Goal: Find specific page/section: Find specific page/section

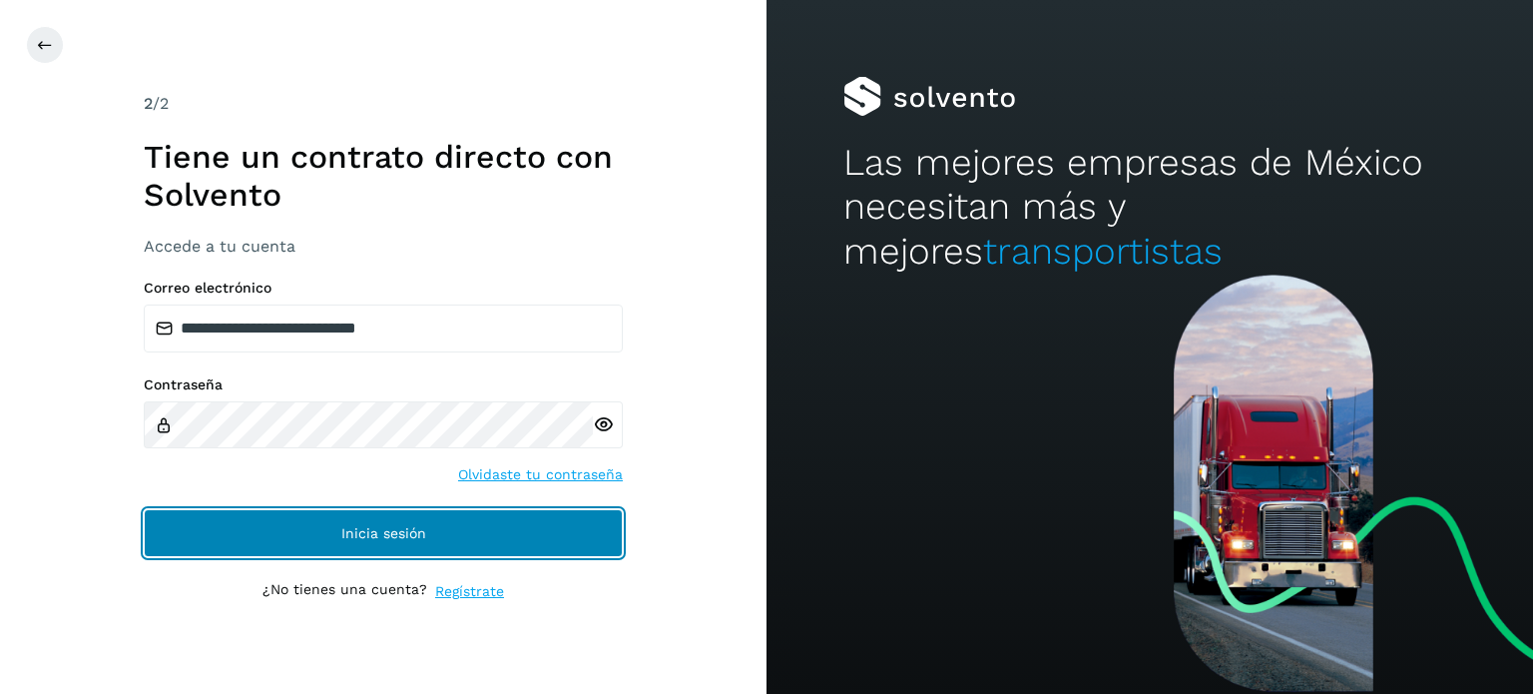
click at [355, 538] on span "Inicia sesión" at bounding box center [383, 533] width 85 height 14
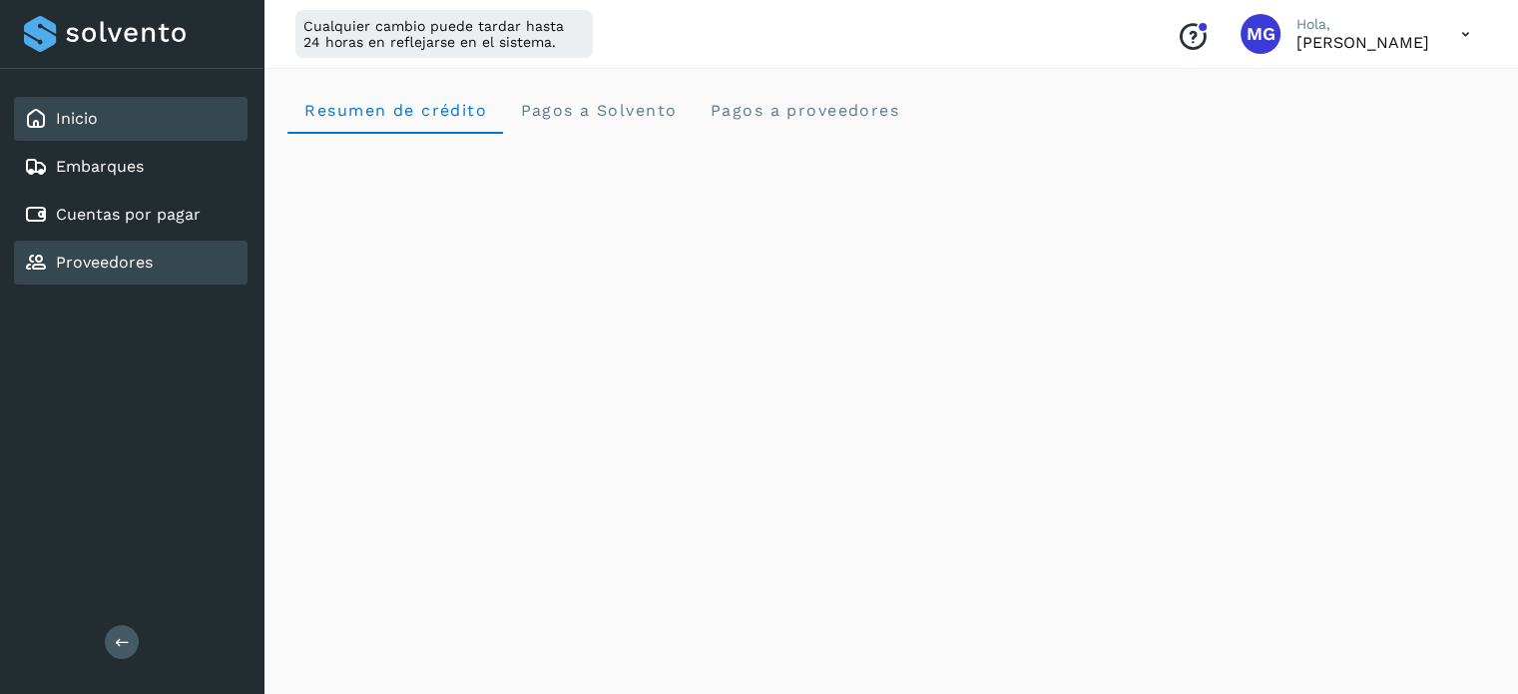
click at [119, 258] on link "Proveedores" at bounding box center [104, 261] width 97 height 19
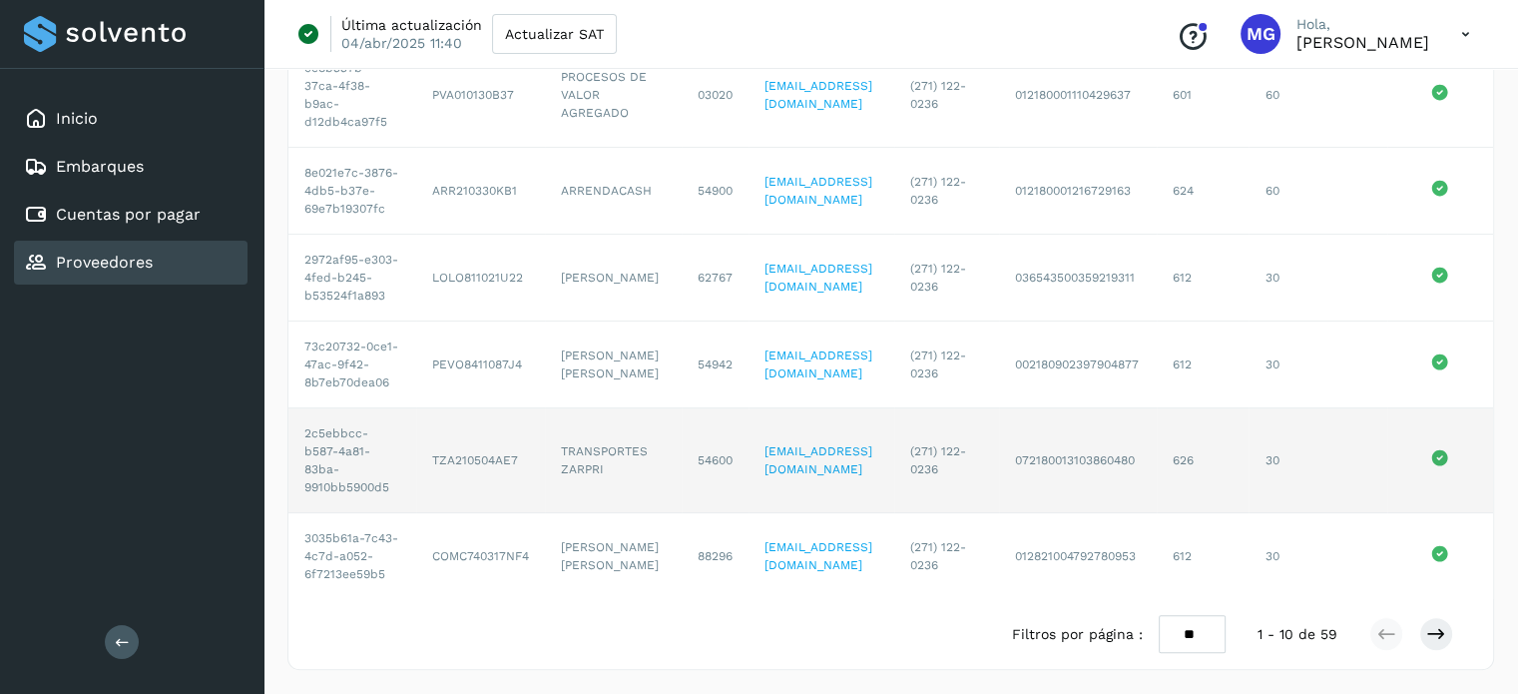
scroll to position [739, 0]
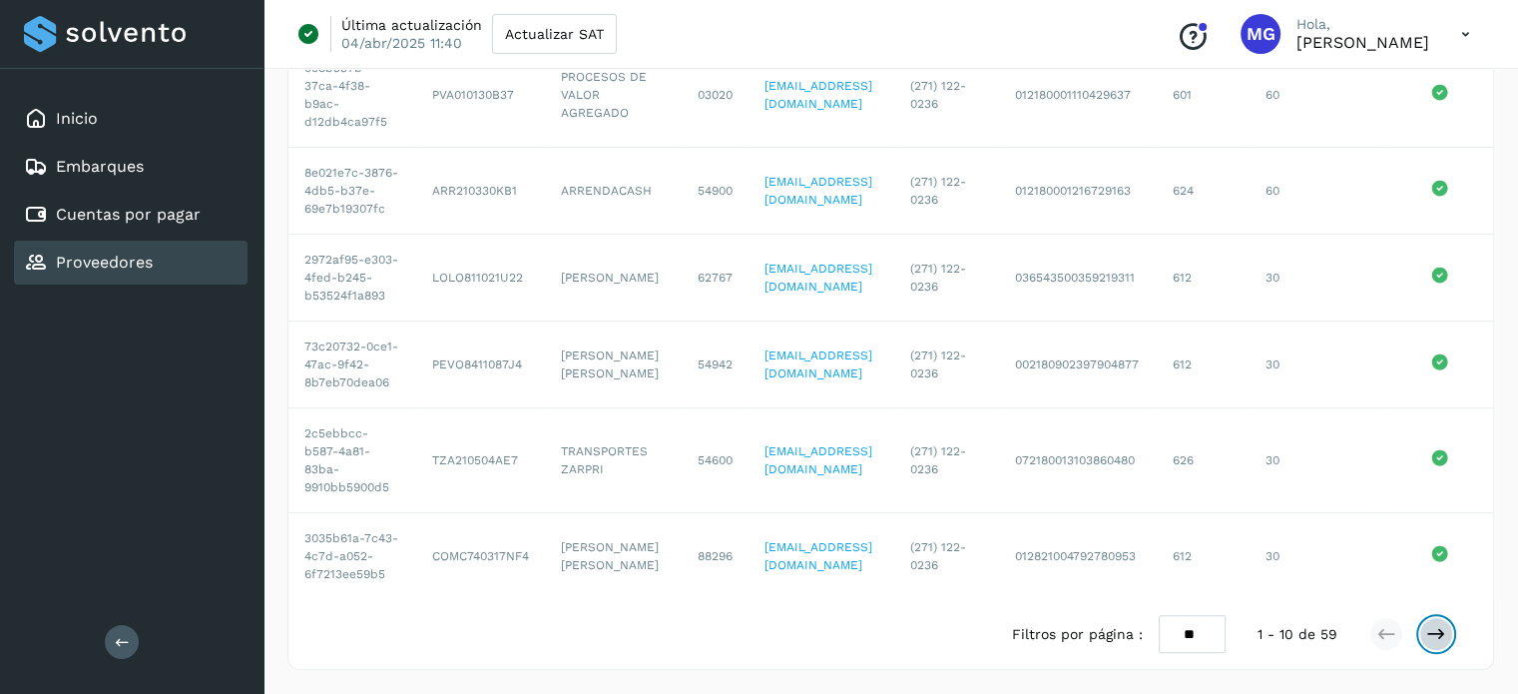
click at [1440, 636] on icon at bounding box center [1436, 634] width 20 height 20
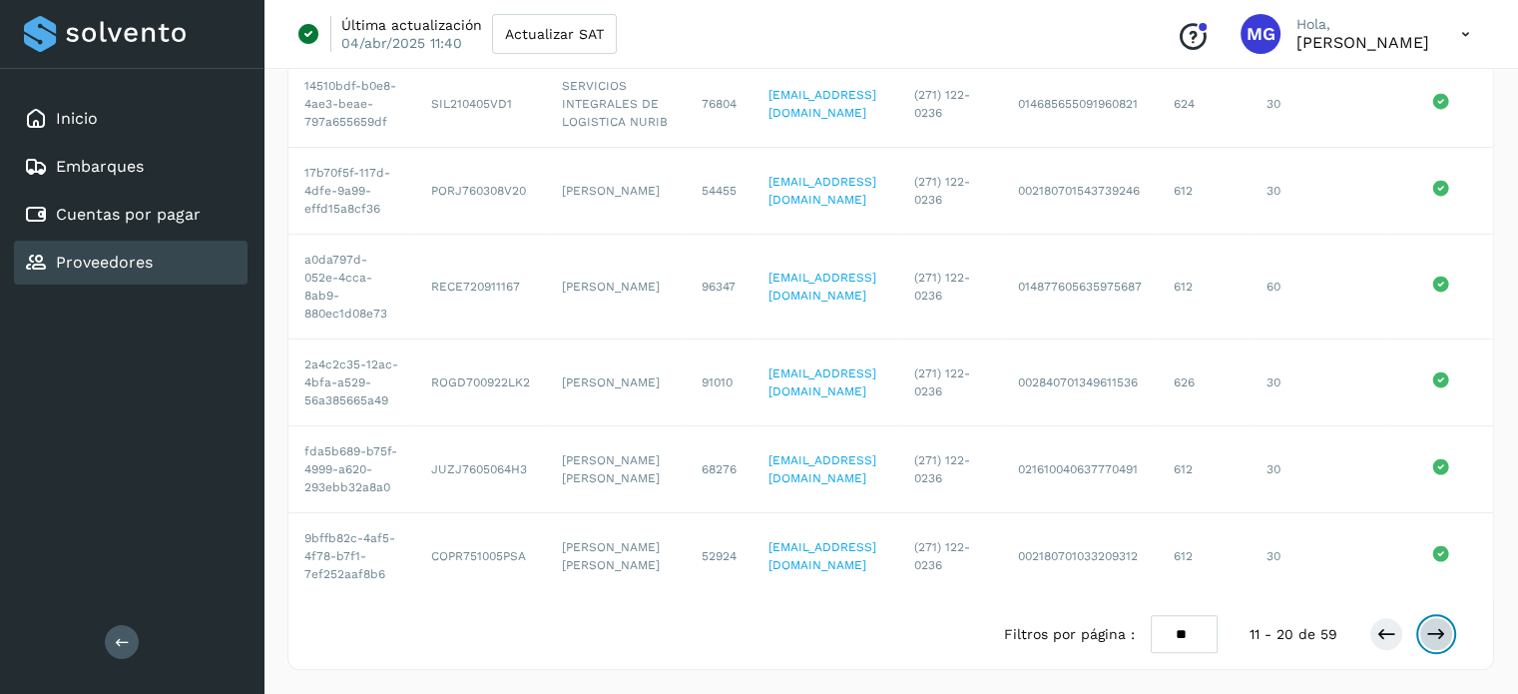
scroll to position [720, 0]
click at [116, 224] on div "Cuentas por pagar" at bounding box center [112, 215] width 177 height 24
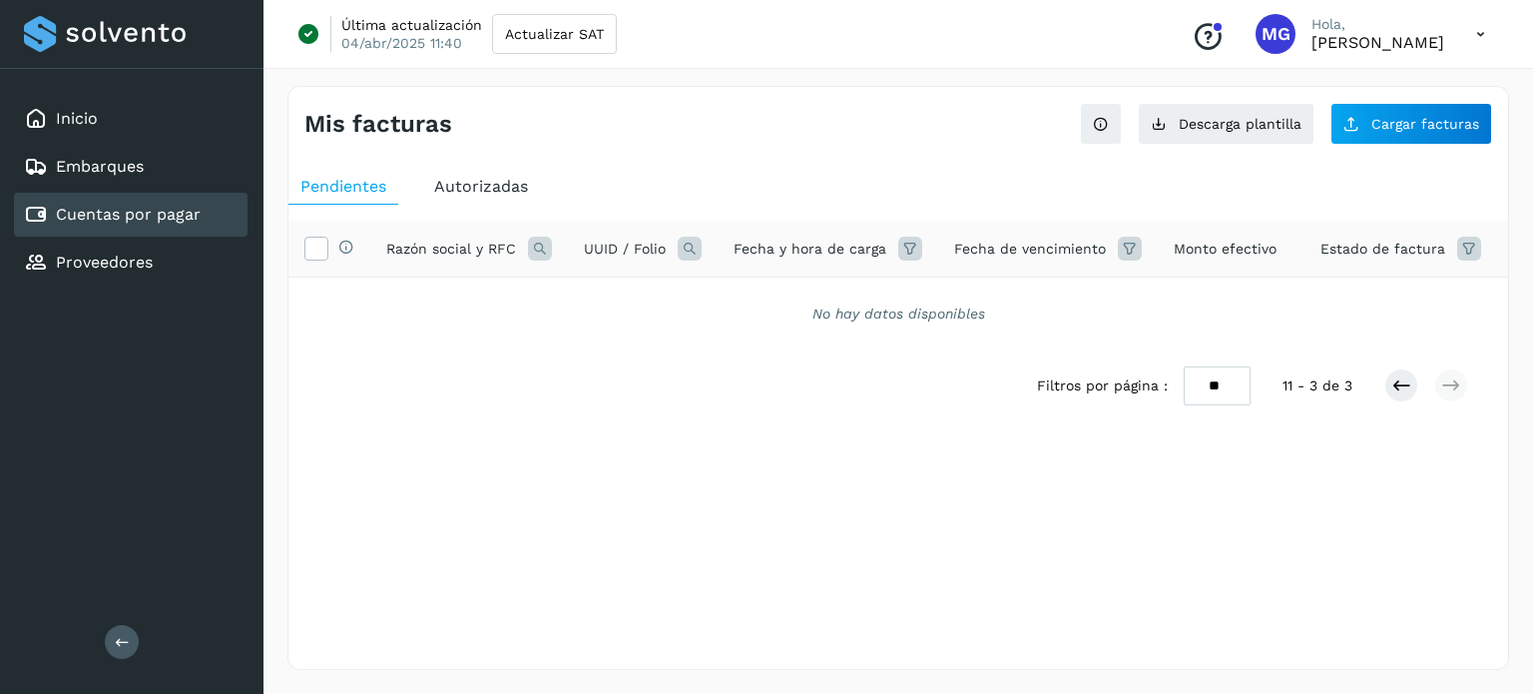
click at [459, 187] on span "Autorizadas" at bounding box center [481, 186] width 94 height 19
